Goal: Task Accomplishment & Management: Manage account settings

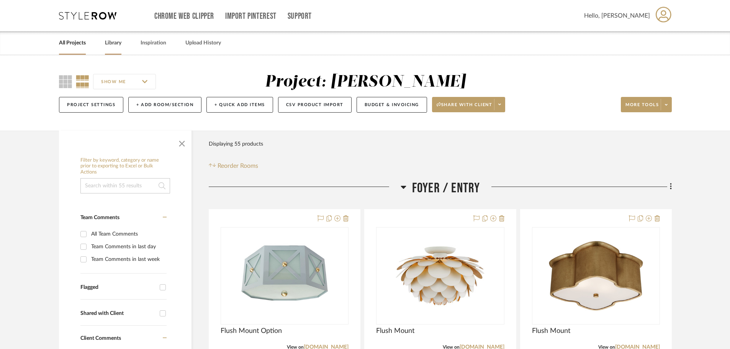
click at [113, 46] on link "Library" at bounding box center [113, 43] width 16 height 10
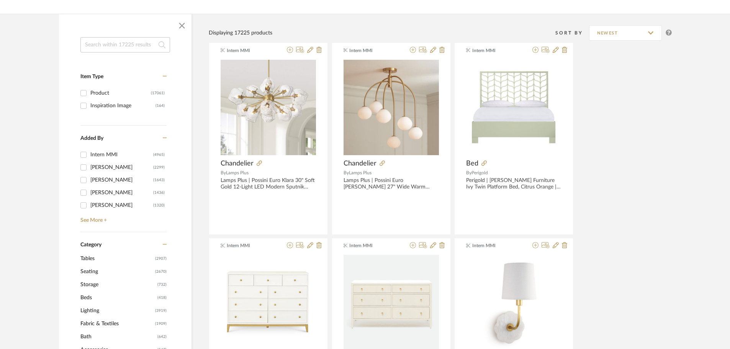
scroll to position [230, 0]
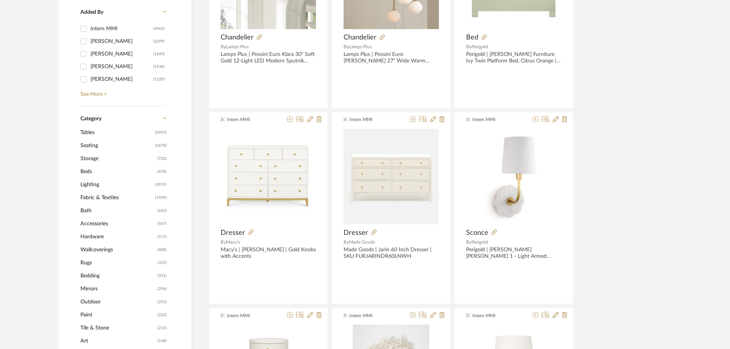
click at [85, 147] on span "Seating" at bounding box center [116, 145] width 73 height 13
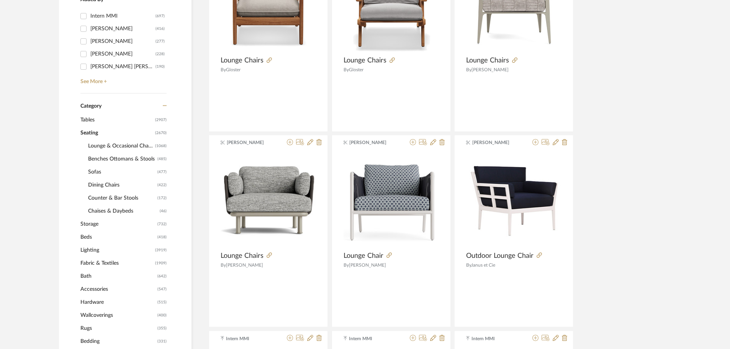
scroll to position [229, 0]
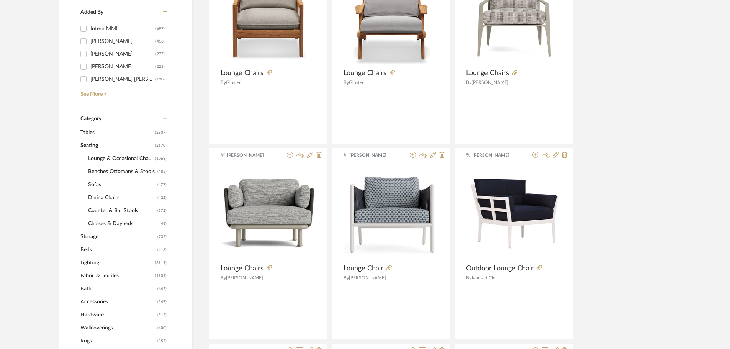
click at [121, 171] on span "Benches Ottomans & Stools" at bounding box center [121, 171] width 67 height 13
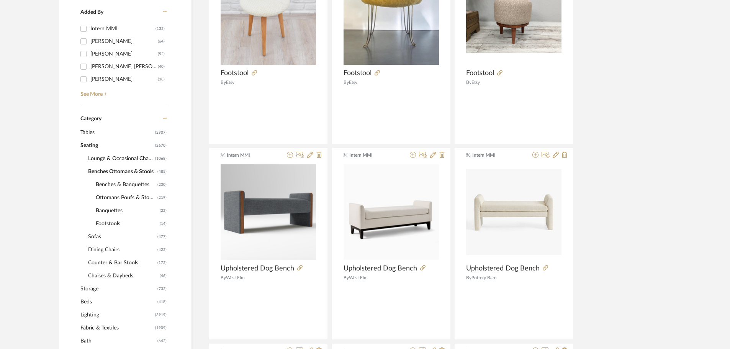
click at [112, 195] on span "Ottomans Poufs & Stools" at bounding box center [126, 197] width 60 height 13
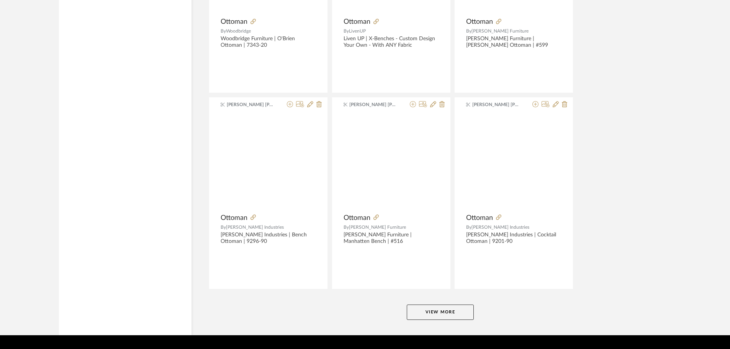
scroll to position [2260, 0]
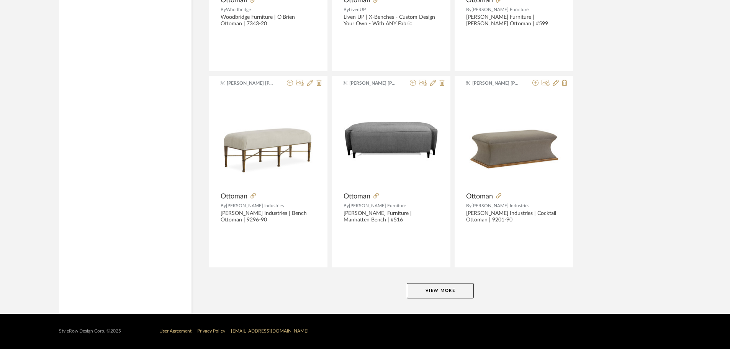
click at [422, 297] on button "View More" at bounding box center [440, 290] width 67 height 15
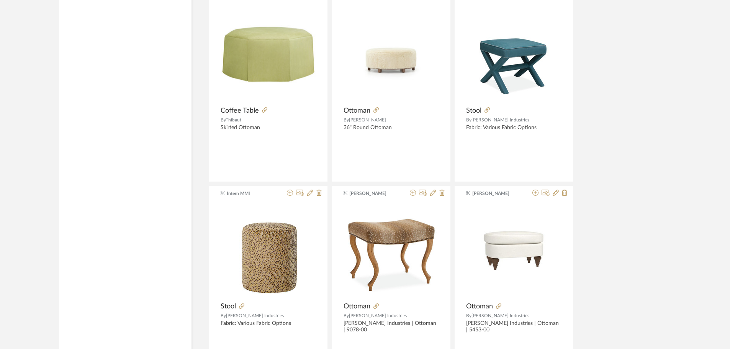
scroll to position [3141, 0]
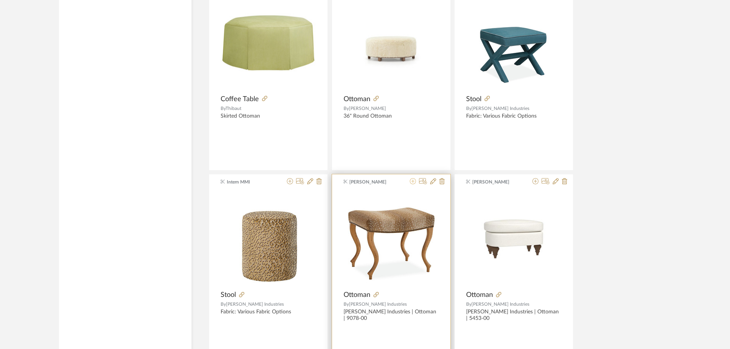
click at [413, 182] on icon at bounding box center [413, 181] width 6 height 6
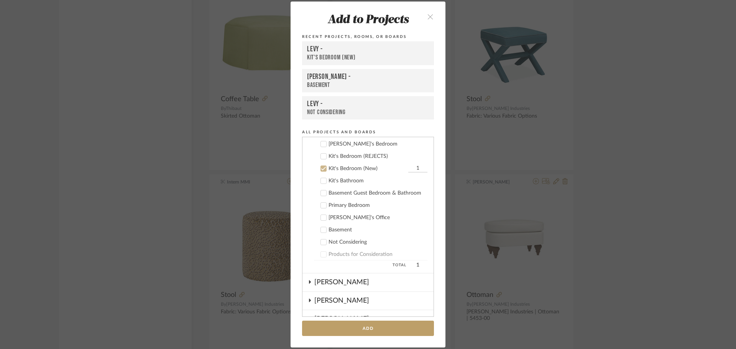
scroll to position [269, 0]
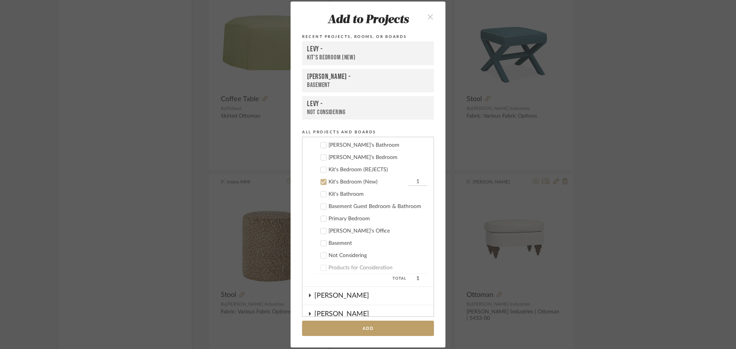
click at [328, 179] on div "Kit's Bedroom (New)" at bounding box center [367, 182] width 78 height 7
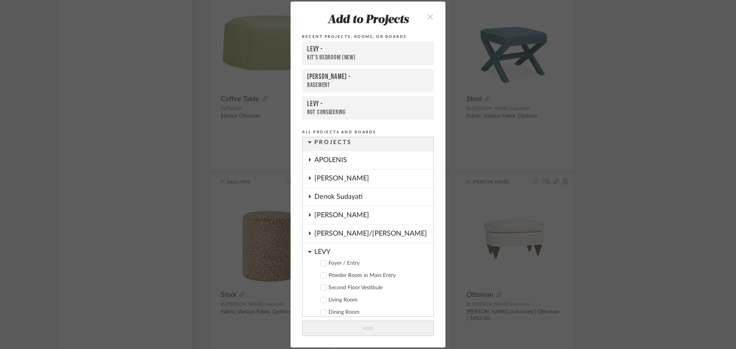
scroll to position [0, 0]
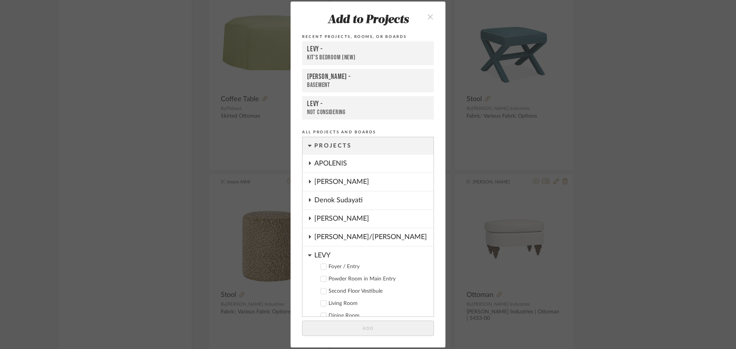
click at [306, 219] on icon at bounding box center [309, 218] width 6 height 4
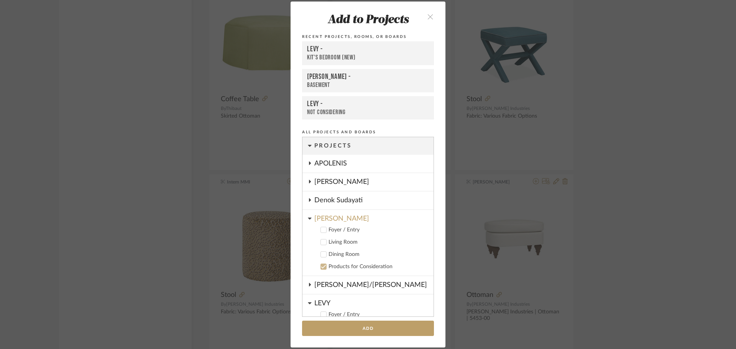
click at [338, 244] on div "Living Room" at bounding box center [377, 242] width 99 height 7
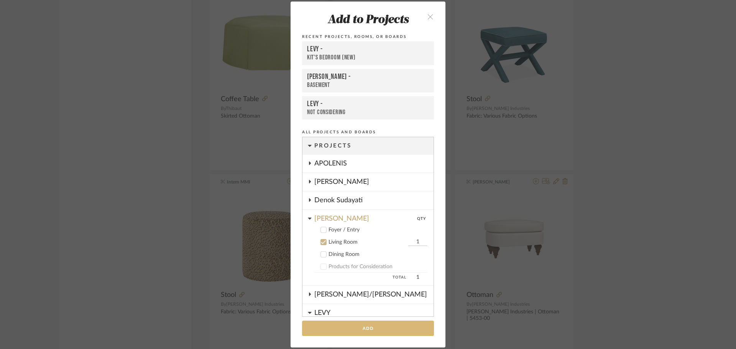
click at [362, 327] on button "Add" at bounding box center [368, 329] width 132 height 16
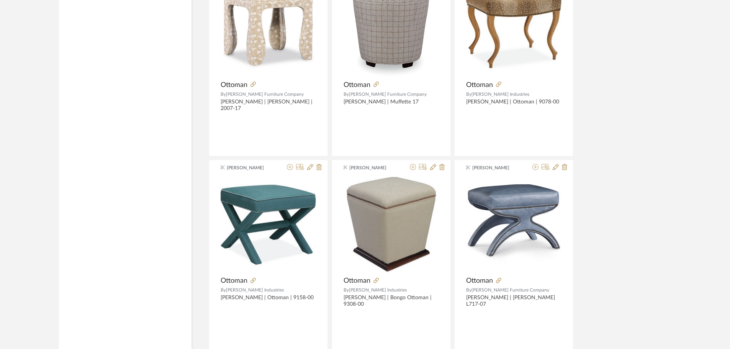
scroll to position [3946, 0]
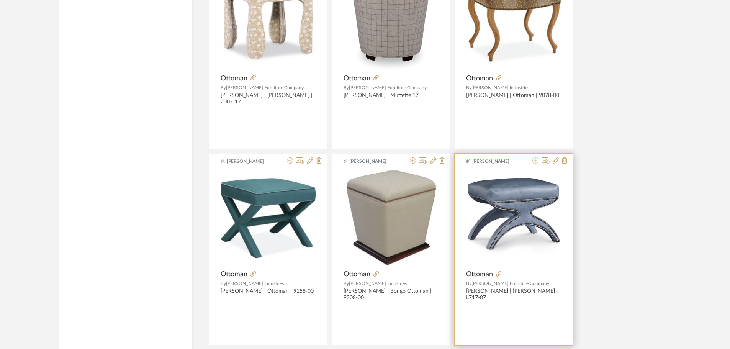
click at [535, 160] on icon at bounding box center [536, 160] width 6 height 6
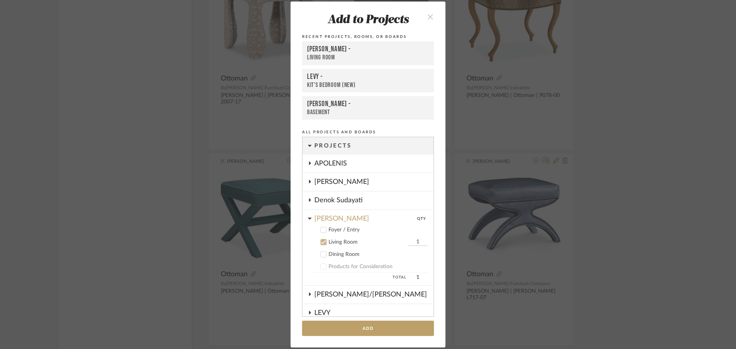
scroll to position [98, 0]
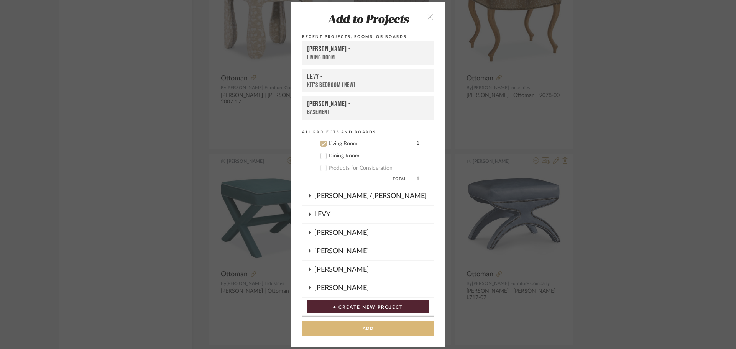
click at [365, 329] on button "Add" at bounding box center [368, 329] width 132 height 16
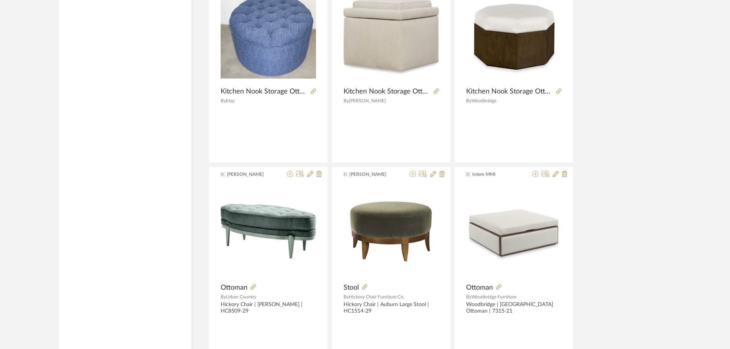
scroll to position [4612, 0]
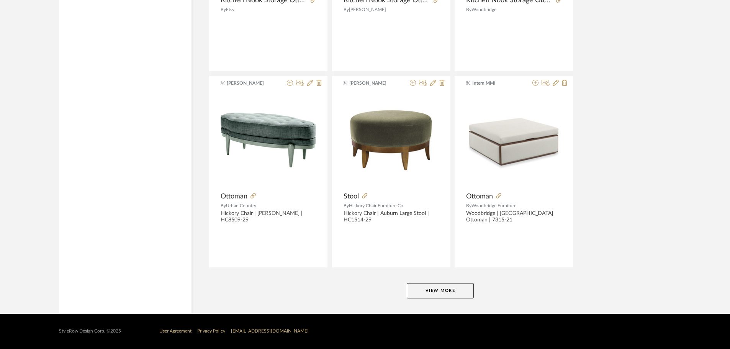
click at [457, 291] on button "View More" at bounding box center [440, 290] width 67 height 15
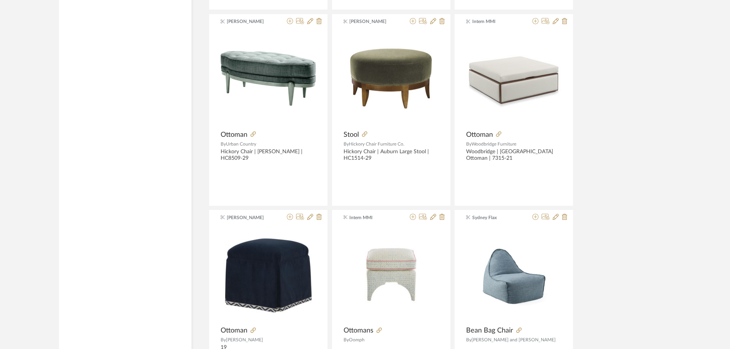
scroll to position [4803, 0]
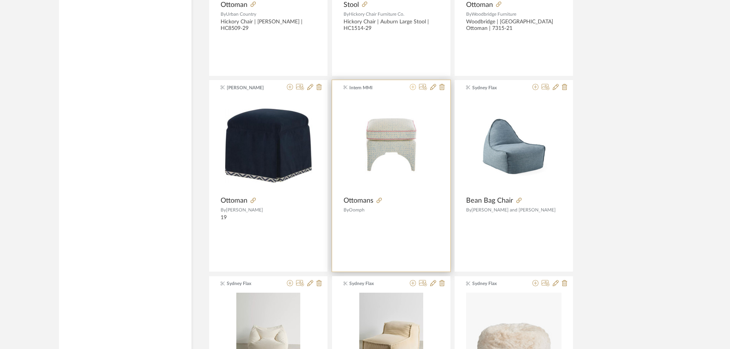
click at [413, 88] on icon at bounding box center [413, 87] width 6 height 6
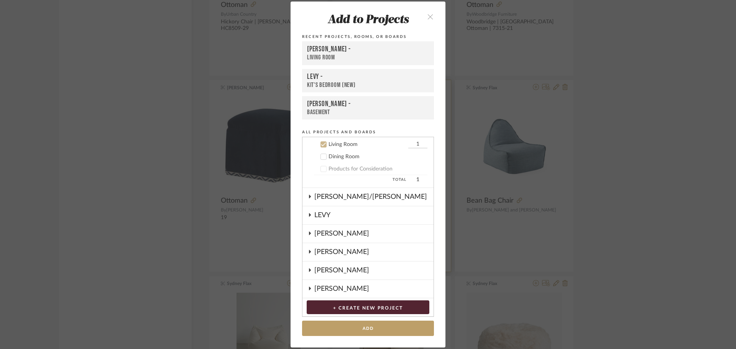
scroll to position [98, 0]
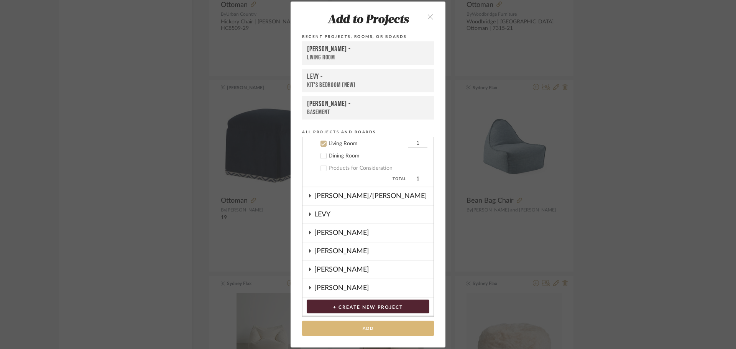
click at [359, 329] on button "Add" at bounding box center [368, 329] width 132 height 16
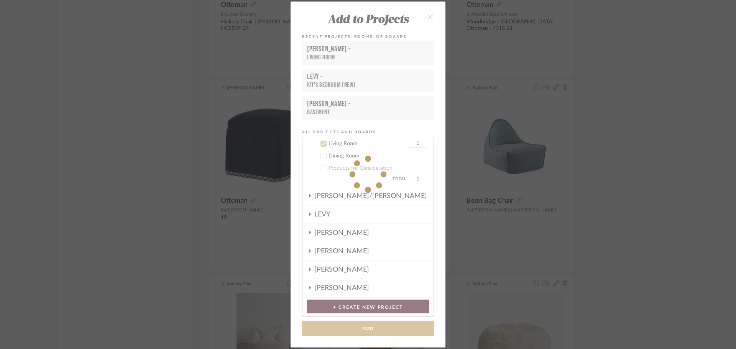
click at [656, 199] on div "Add to Projects Recent Projects, Rooms, or Boards [PERSON_NAME] - Living Room L…" at bounding box center [368, 174] width 736 height 349
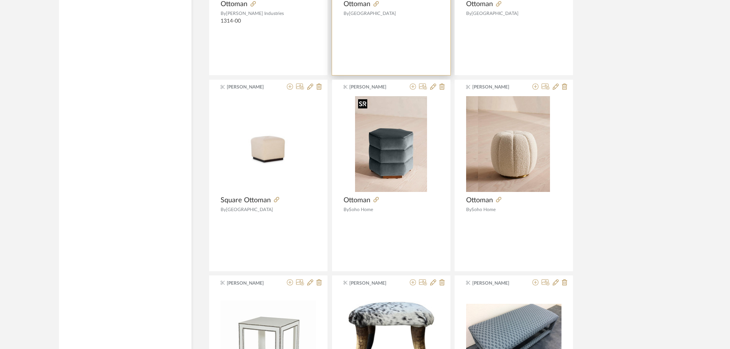
scroll to position [5761, 0]
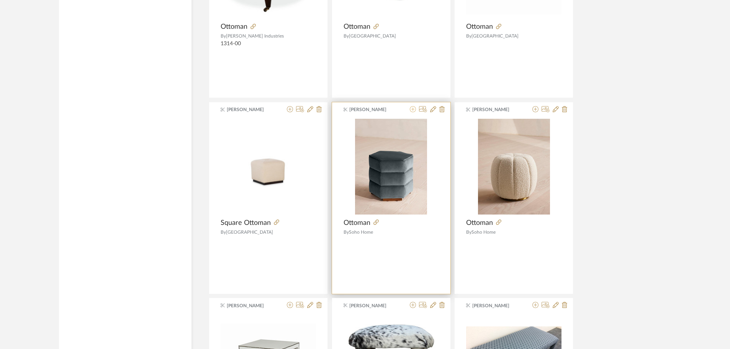
click at [413, 109] on icon at bounding box center [413, 109] width 6 height 6
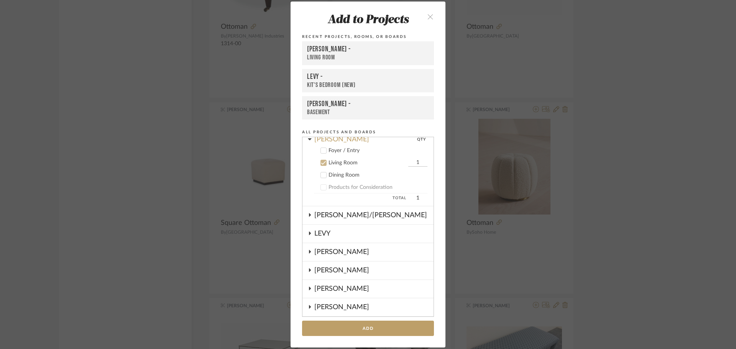
scroll to position [98, 0]
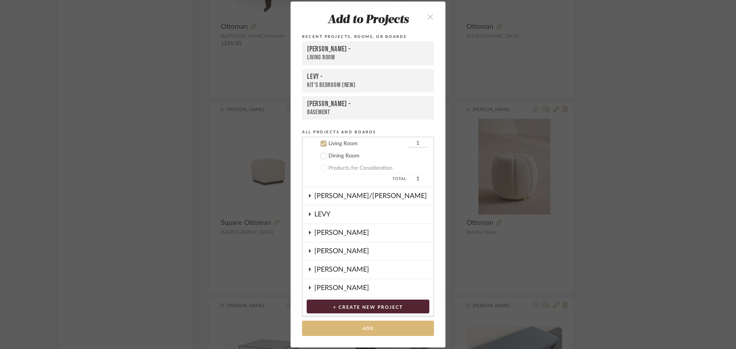
click at [362, 331] on button "Add" at bounding box center [368, 329] width 132 height 16
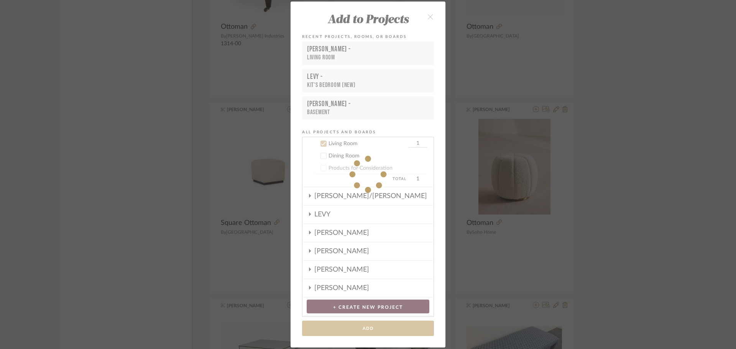
click at [634, 245] on div "Add to Projects Recent Projects, Rooms, or Boards [PERSON_NAME] - Living Room L…" at bounding box center [368, 174] width 736 height 349
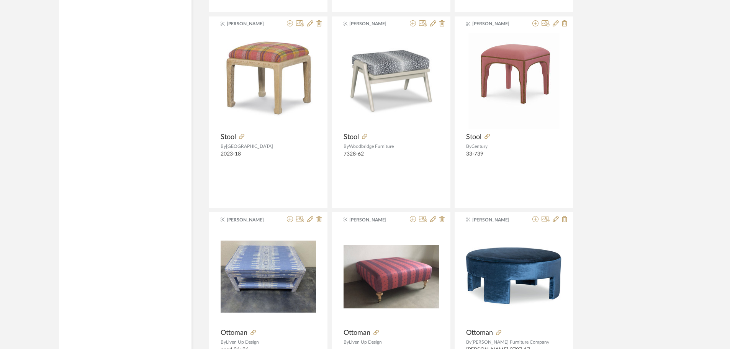
scroll to position [6259, 0]
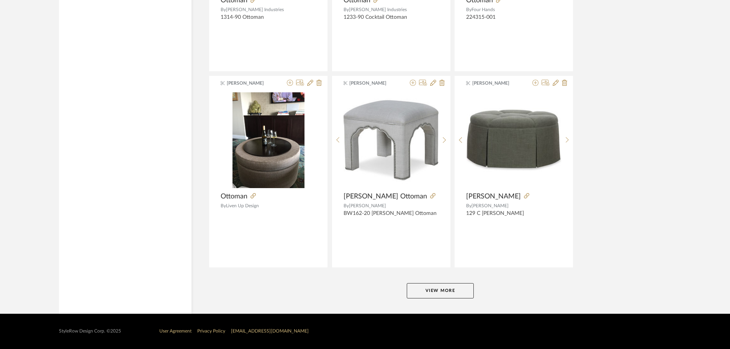
click at [450, 288] on button "View More" at bounding box center [440, 290] width 67 height 15
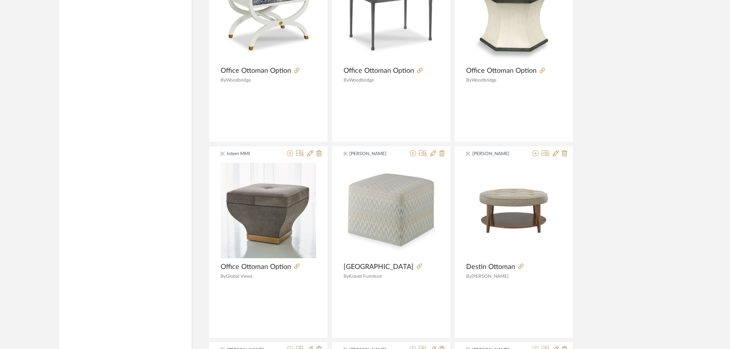
scroll to position [8802, 0]
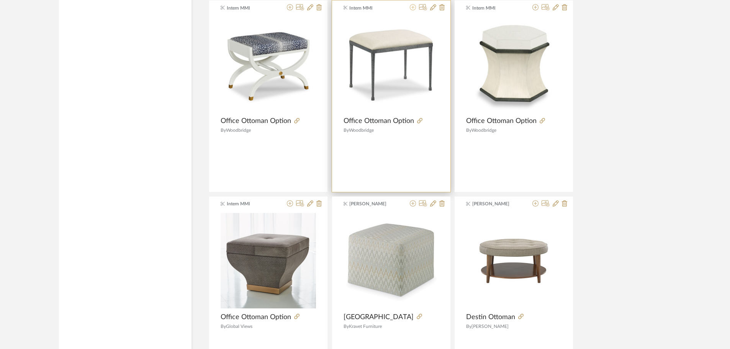
click at [412, 8] on icon at bounding box center [413, 7] width 6 height 6
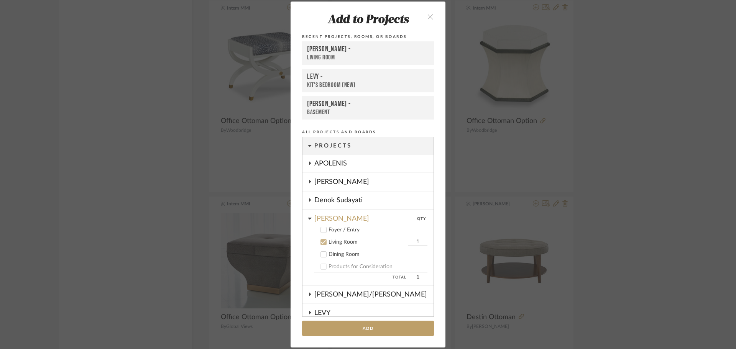
scroll to position [98, 0]
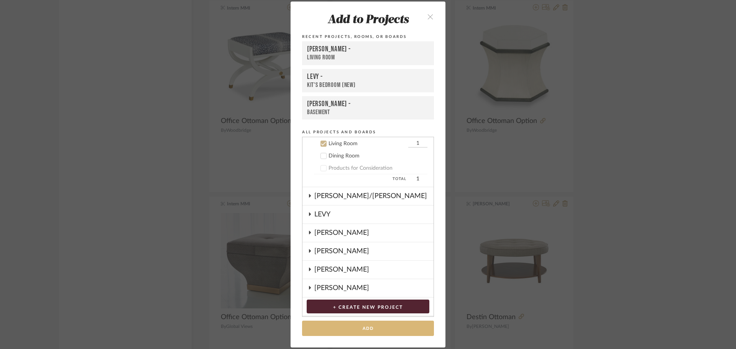
click at [392, 328] on button "Add" at bounding box center [368, 329] width 132 height 16
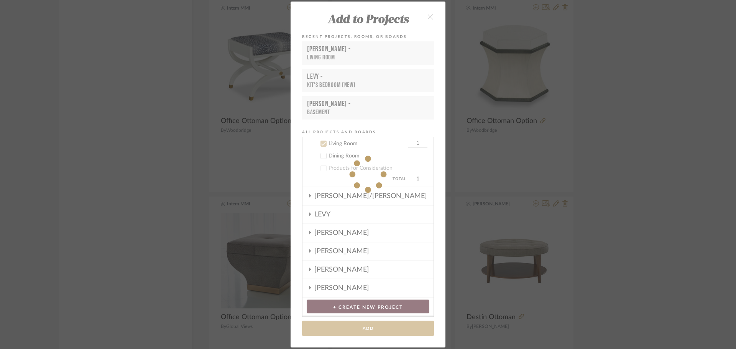
click at [647, 126] on div "Add to Projects Recent Projects, Rooms, or Boards [PERSON_NAME] - Living Room L…" at bounding box center [368, 174] width 736 height 349
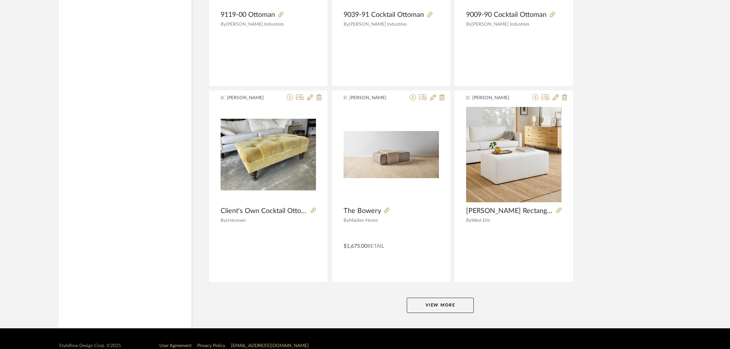
scroll to position [9315, 0]
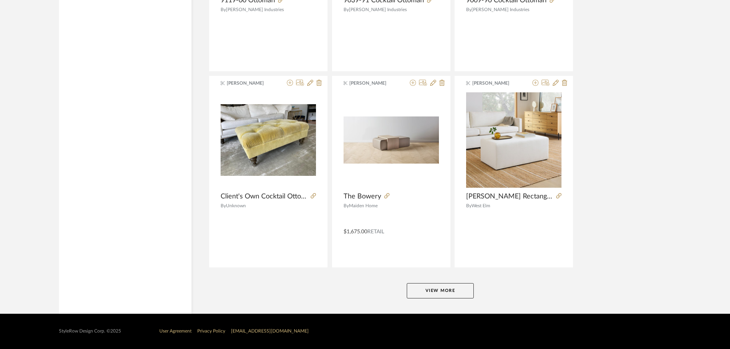
click at [437, 292] on button "View More" at bounding box center [440, 290] width 67 height 15
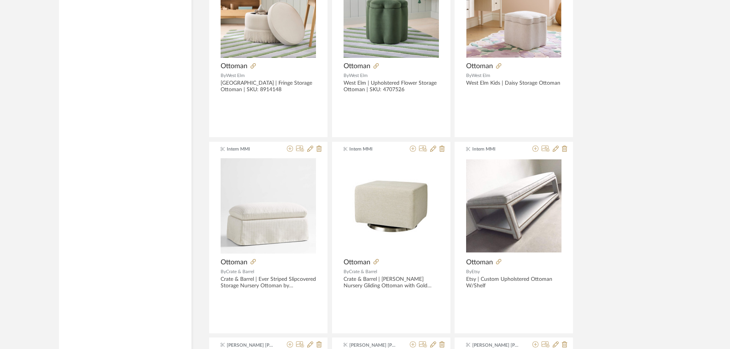
scroll to position [0, 0]
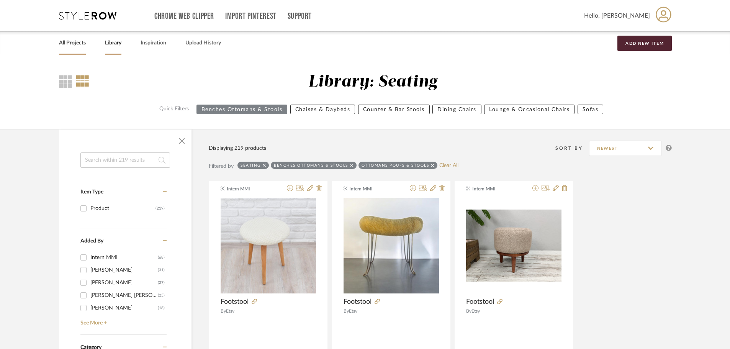
click at [82, 47] on link "All Projects" at bounding box center [72, 43] width 27 height 10
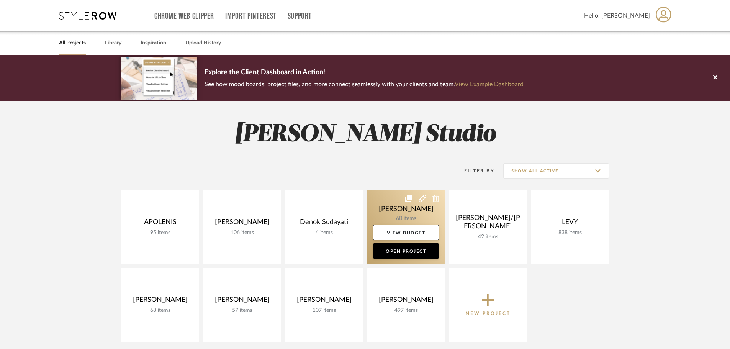
click at [378, 208] on link at bounding box center [406, 227] width 78 height 74
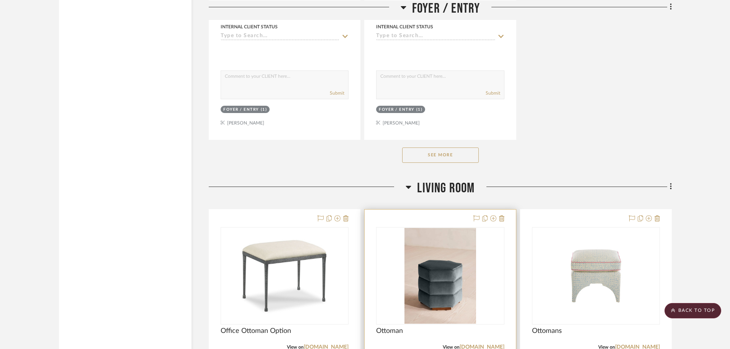
scroll to position [1226, 0]
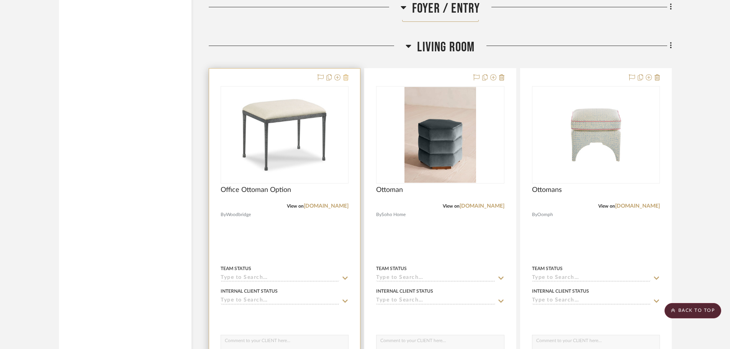
click at [346, 78] on icon at bounding box center [345, 77] width 5 height 6
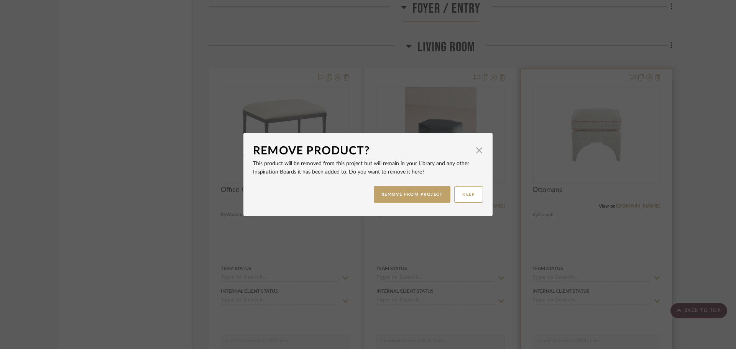
drag, startPoint x: 430, startPoint y: 200, endPoint x: 540, endPoint y: 166, distance: 114.9
click at [430, 199] on button "REMOVE FROM PROJECT" at bounding box center [412, 194] width 77 height 16
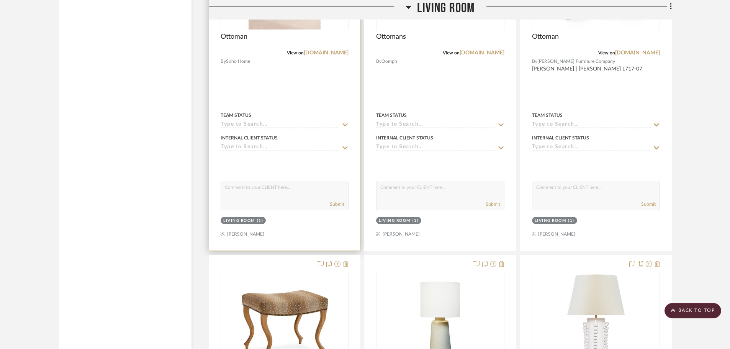
scroll to position [1226, 0]
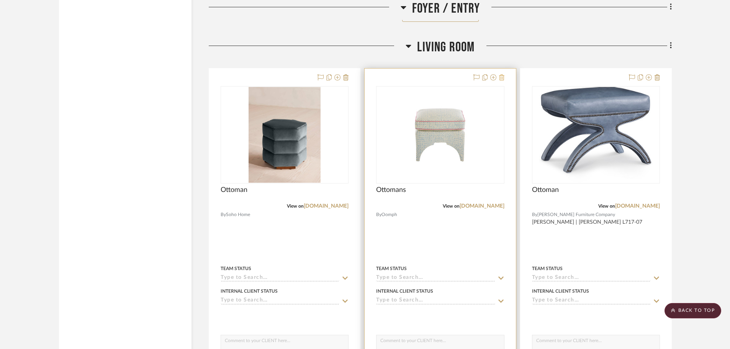
click at [500, 77] on icon at bounding box center [501, 77] width 5 height 6
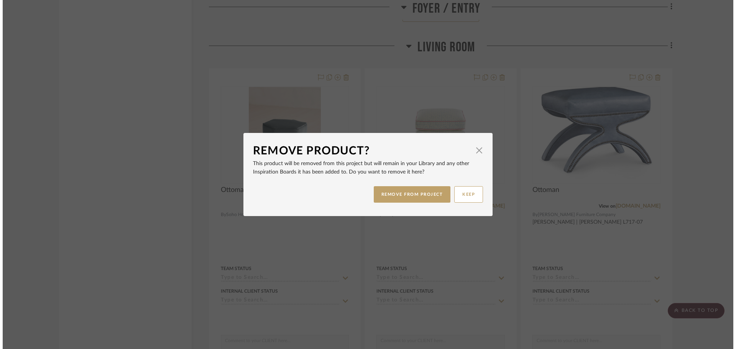
scroll to position [0, 0]
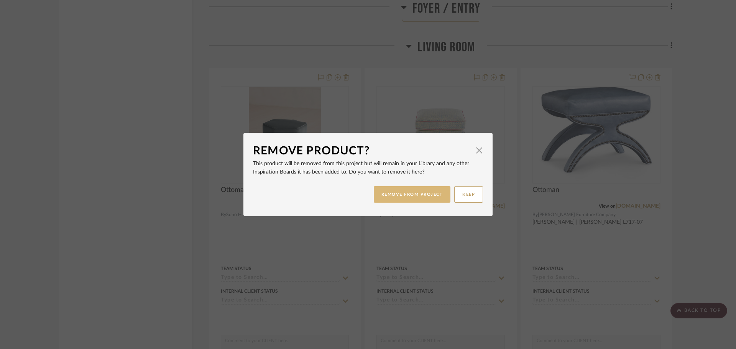
click at [424, 196] on button "REMOVE FROM PROJECT" at bounding box center [412, 194] width 77 height 16
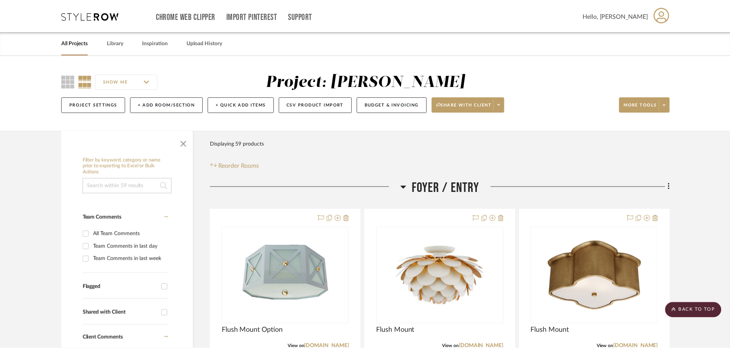
scroll to position [1226, 0]
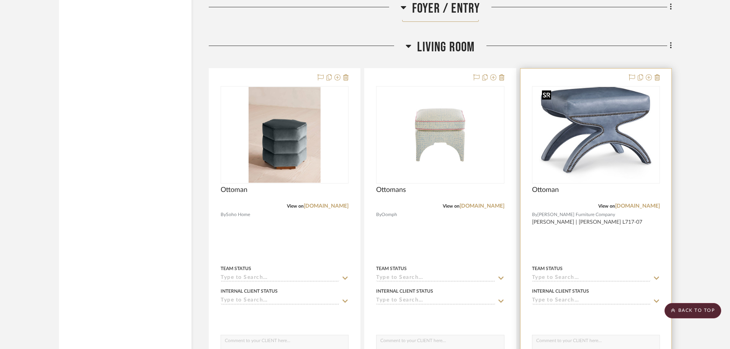
click at [600, 141] on img "0" at bounding box center [596, 135] width 114 height 96
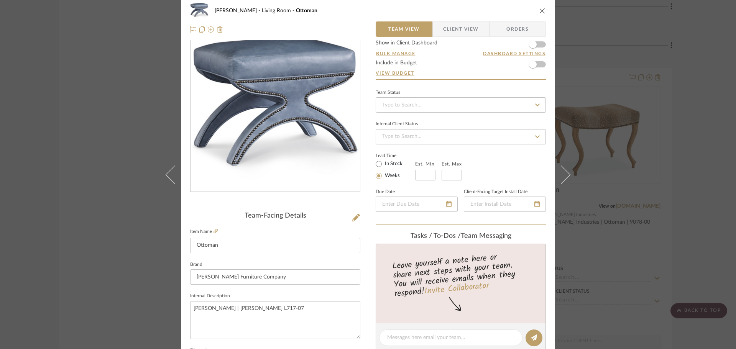
scroll to position [115, 0]
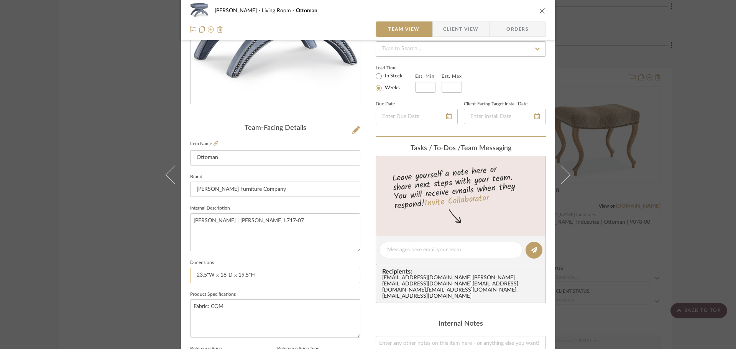
drag, startPoint x: 195, startPoint y: 275, endPoint x: 227, endPoint y: 275, distance: 32.2
click at [227, 275] on input "23.5"W x 18"D x 19.5"H" at bounding box center [275, 275] width 170 height 15
click at [136, 72] on div "[PERSON_NAME] Living Room Ottoman Team View Client View Orders Team-Facing Deta…" at bounding box center [368, 174] width 736 height 349
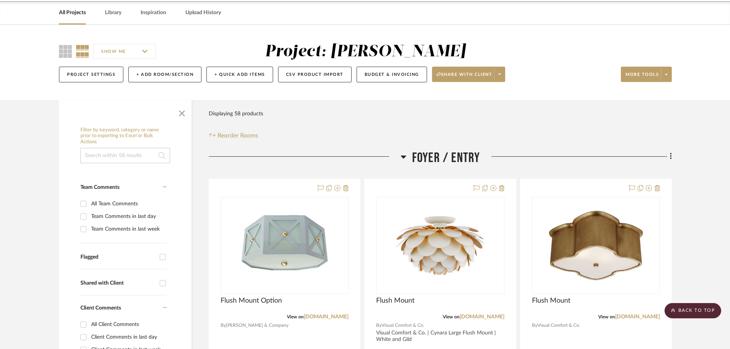
scroll to position [0, 0]
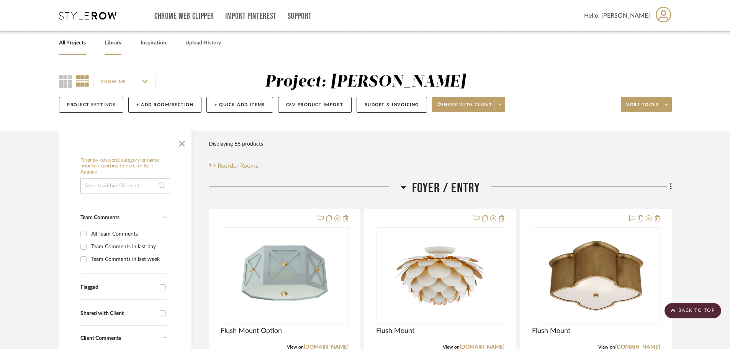
click at [111, 45] on link "Library" at bounding box center [113, 43] width 16 height 10
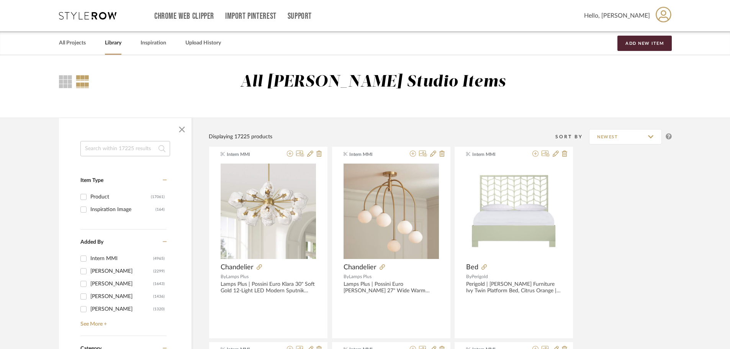
click at [114, 149] on input at bounding box center [125, 148] width 90 height 15
type input "demi lune"
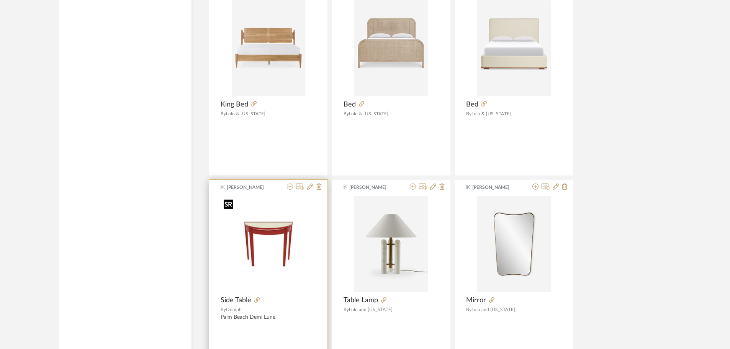
scroll to position [1264, 0]
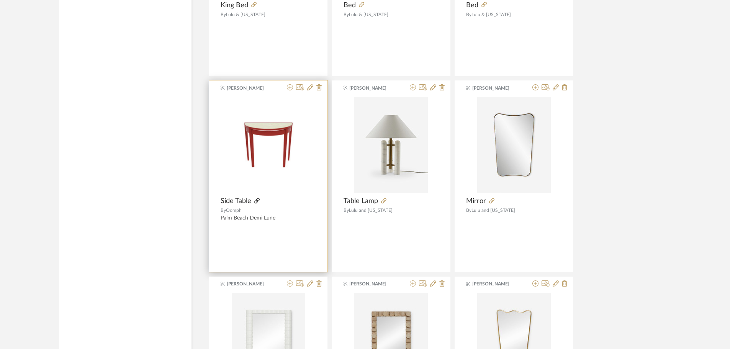
click at [258, 200] on icon at bounding box center [256, 200] width 5 height 5
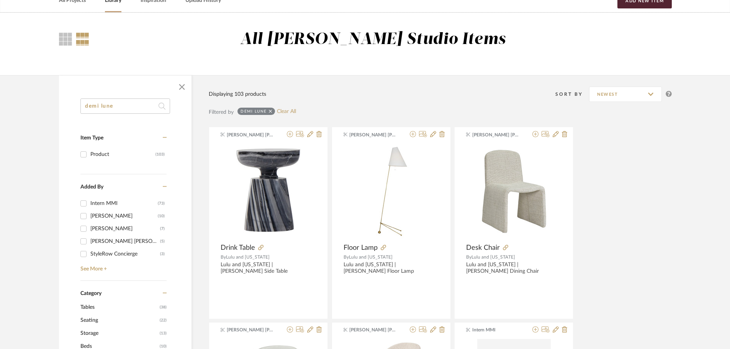
scroll to position [0, 0]
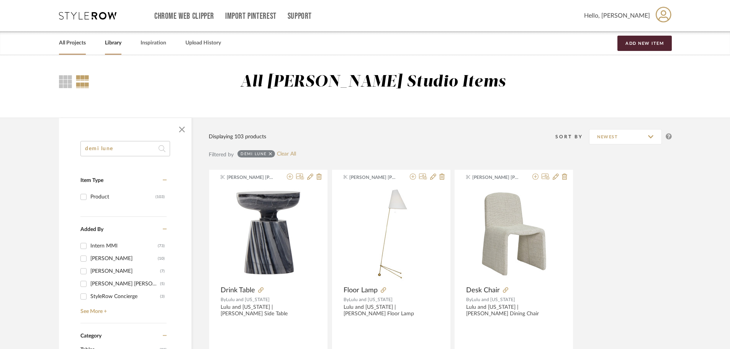
click at [66, 44] on link "All Projects" at bounding box center [72, 43] width 27 height 10
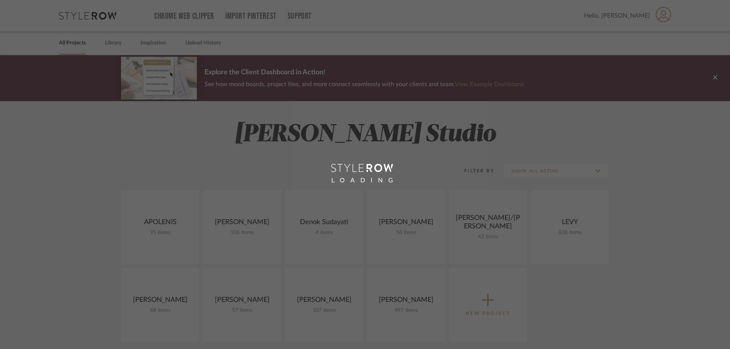
click at [541, 172] on div "LOADING" at bounding box center [365, 174] width 730 height 349
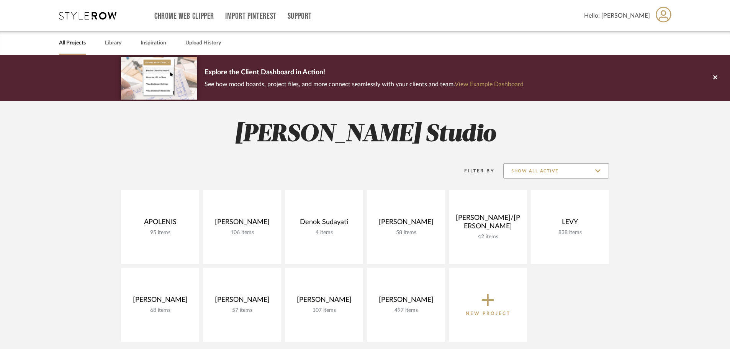
click at [553, 175] on input "Show All Active" at bounding box center [556, 170] width 106 height 15
click at [530, 226] on span "Archived" at bounding box center [557, 227] width 91 height 7
type input "Archived"
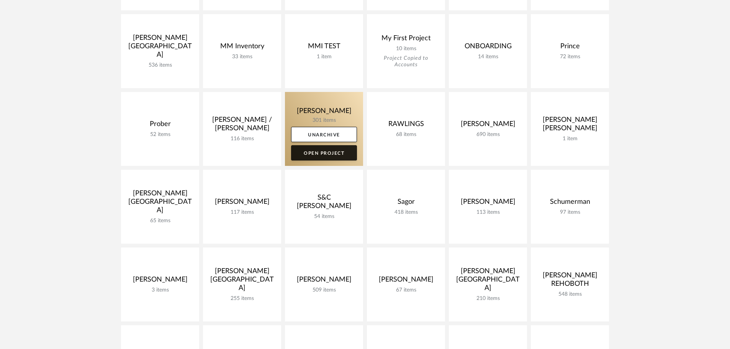
scroll to position [881, 0]
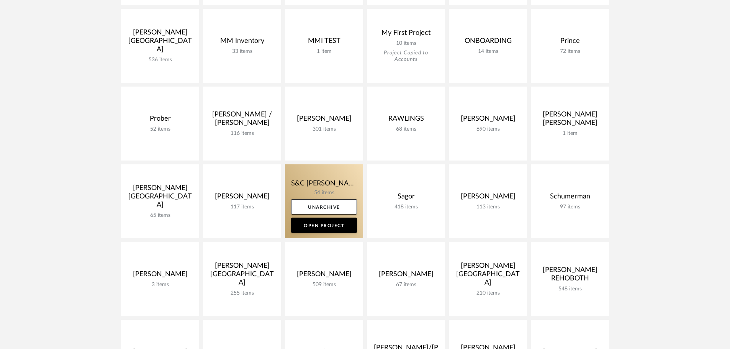
click at [341, 189] on link at bounding box center [324, 201] width 78 height 74
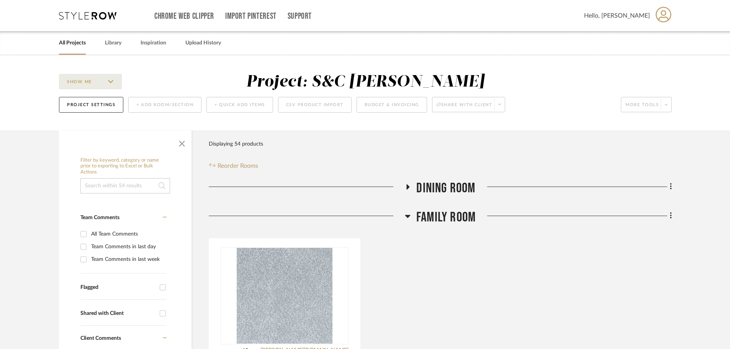
click at [409, 216] on icon at bounding box center [407, 216] width 5 height 3
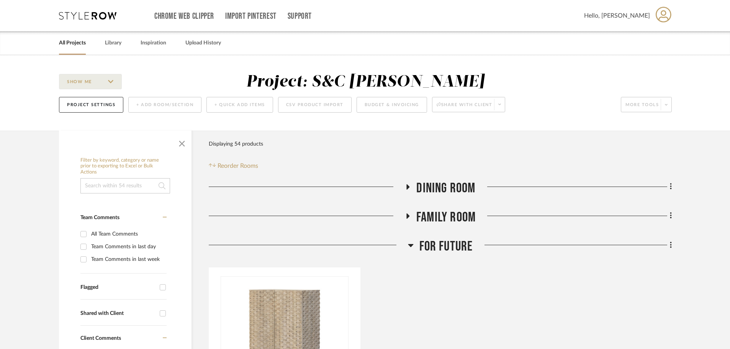
click at [406, 188] on icon at bounding box center [407, 187] width 9 height 6
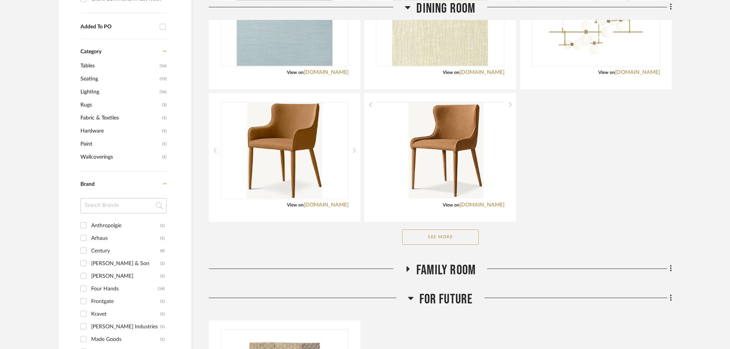
scroll to position [383, 0]
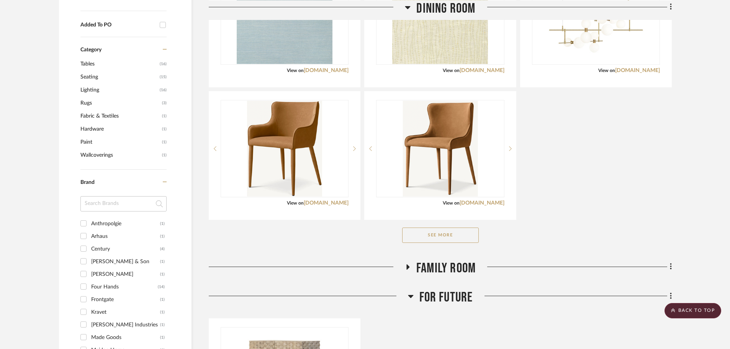
click at [449, 239] on button "See More" at bounding box center [440, 235] width 77 height 15
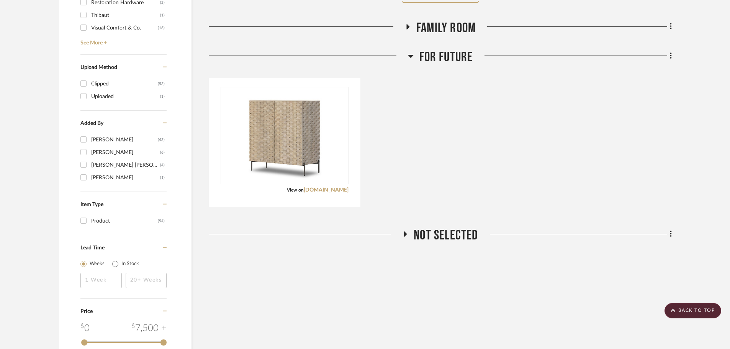
scroll to position [803, 0]
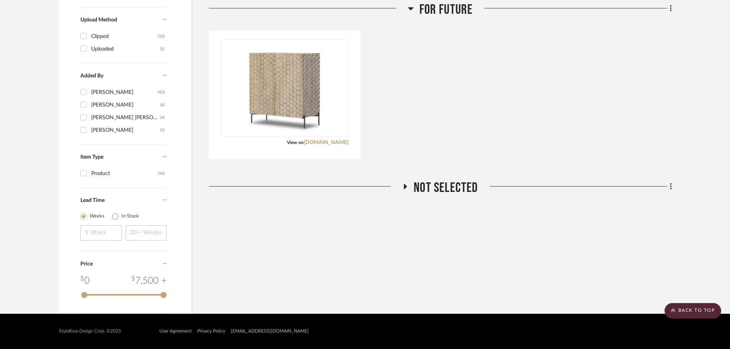
click at [406, 189] on icon at bounding box center [405, 187] width 9 height 6
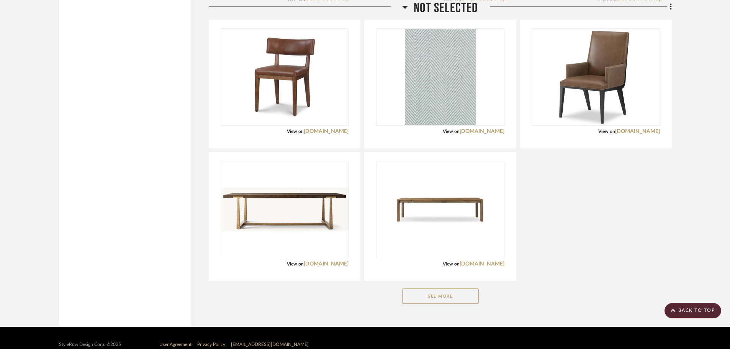
scroll to position [1138, 0]
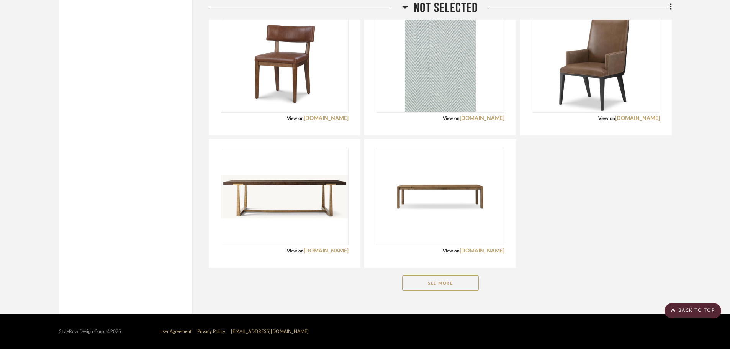
click at [472, 280] on button "See More" at bounding box center [440, 282] width 77 height 15
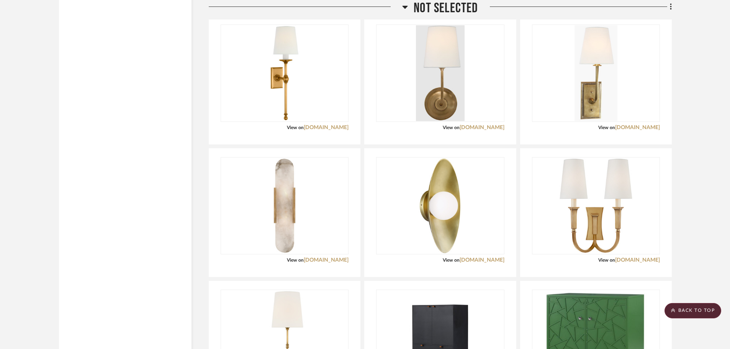
scroll to position [2022, 0]
